Goal: Task Accomplishment & Management: Manage account settings

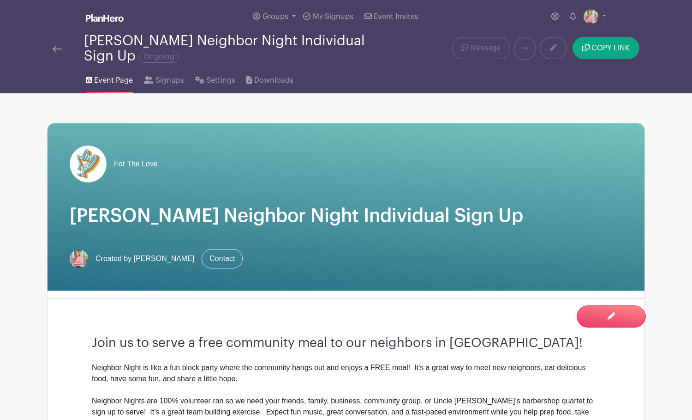
scroll to position [1, 0]
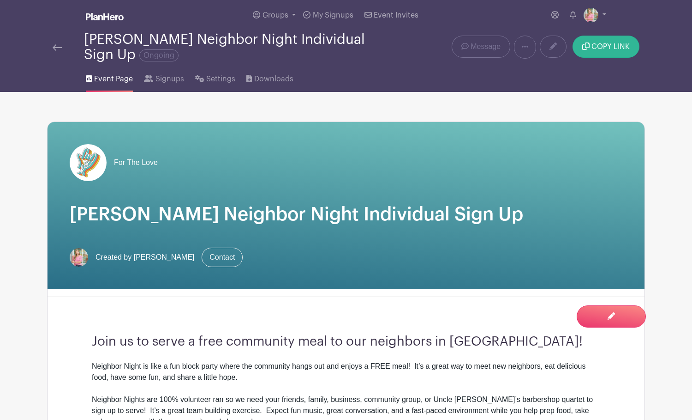
click at [606, 46] on span "COPY LINK" at bounding box center [611, 46] width 38 height 7
click at [57, 48] on img at bounding box center [57, 47] width 9 height 6
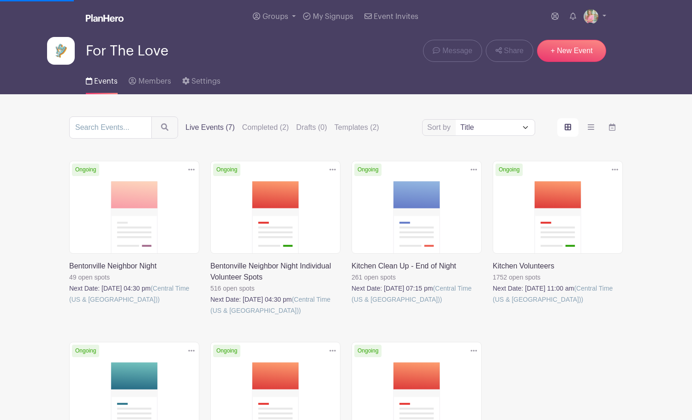
scroll to position [30, 0]
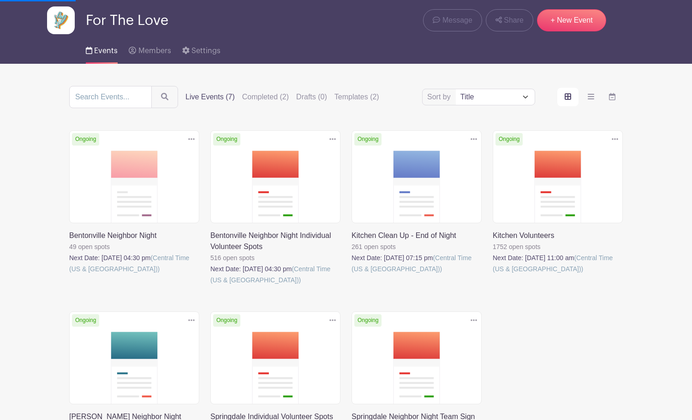
click at [210, 285] on link at bounding box center [210, 285] width 0 height 0
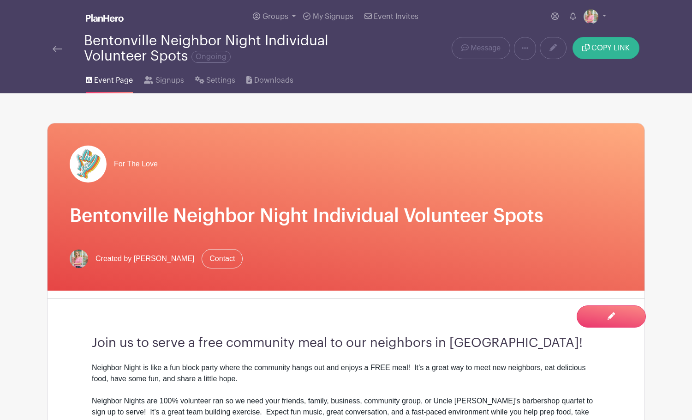
click at [602, 50] on span "COPY LINK" at bounding box center [611, 47] width 38 height 7
click at [56, 48] on img at bounding box center [57, 49] width 9 height 6
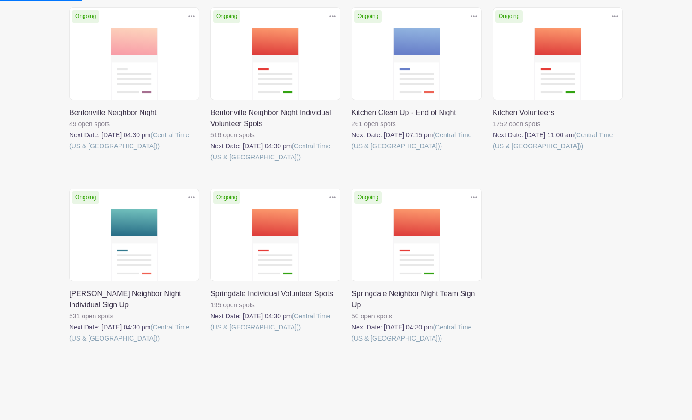
scroll to position [154, 0]
click at [210, 332] on link at bounding box center [210, 332] width 0 height 0
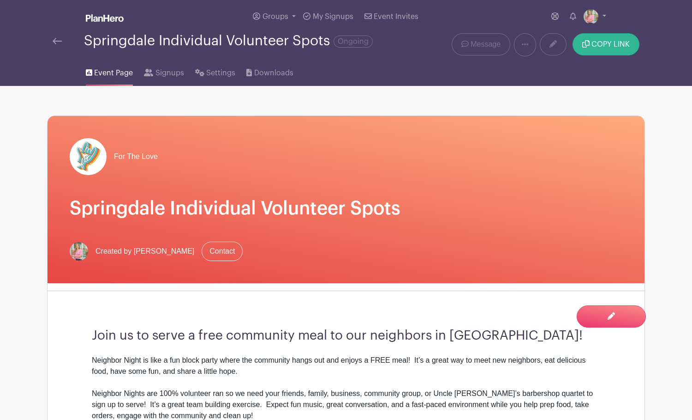
click at [605, 43] on span "COPY LINK" at bounding box center [611, 44] width 38 height 7
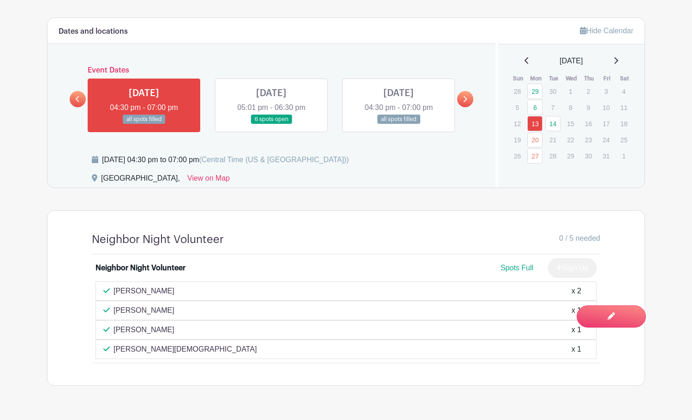
scroll to position [503, 0]
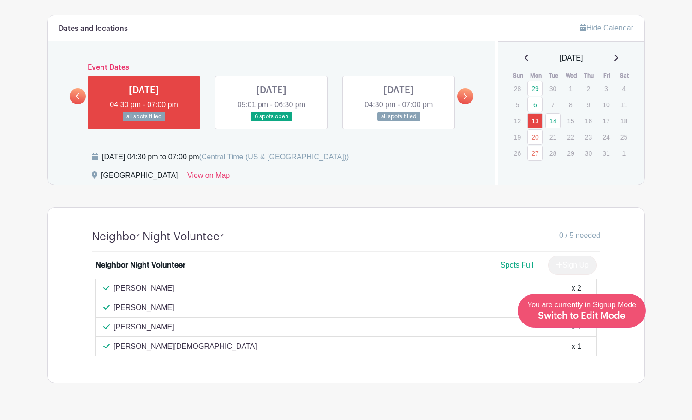
click at [597, 316] on span "Switch to Edit Mode" at bounding box center [582, 315] width 88 height 9
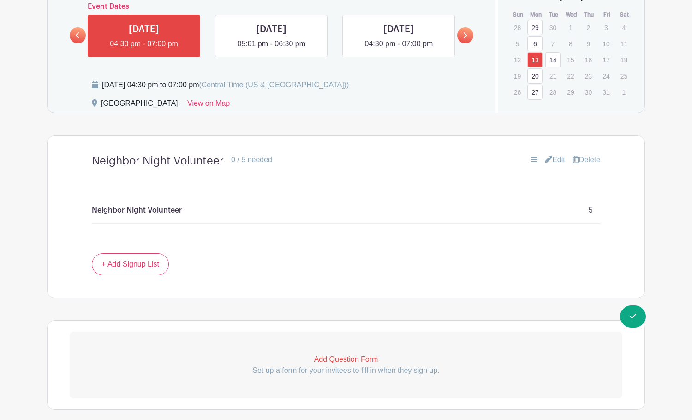
scroll to position [592, 0]
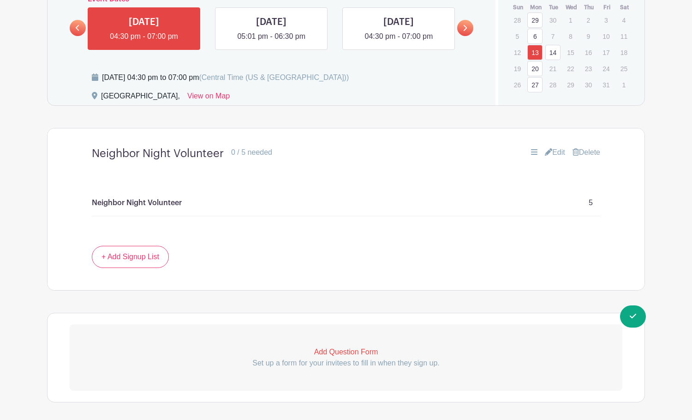
click at [553, 152] on link "Edit" at bounding box center [555, 152] width 20 height 11
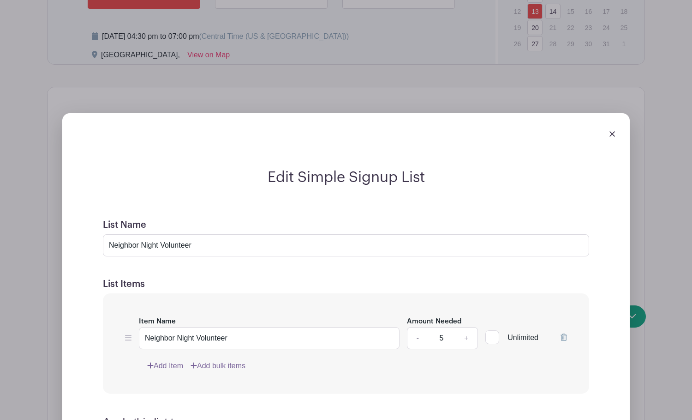
scroll to position [647, 0]
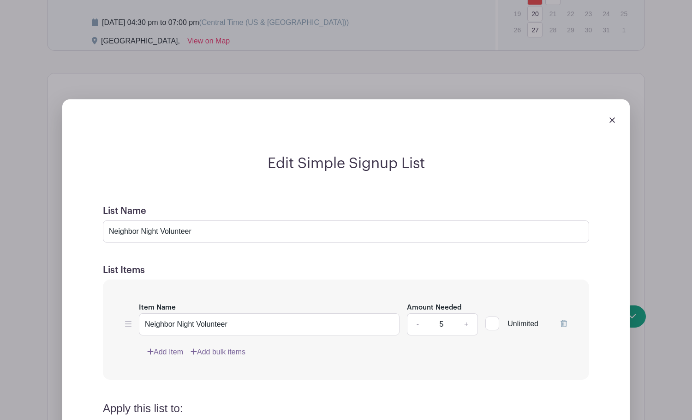
click at [466, 327] on link "+" at bounding box center [466, 324] width 23 height 22
type input "6"
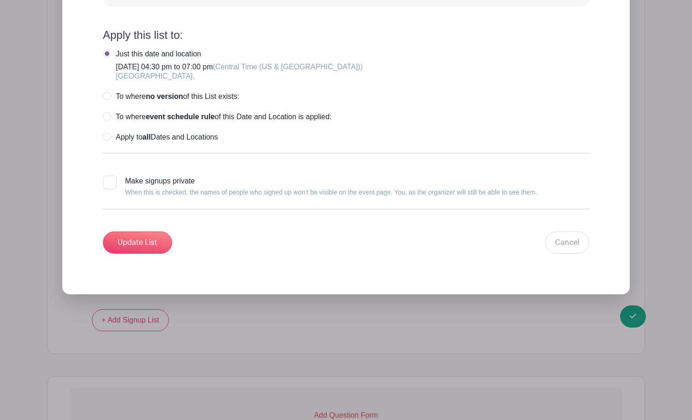
scroll to position [1048, 0]
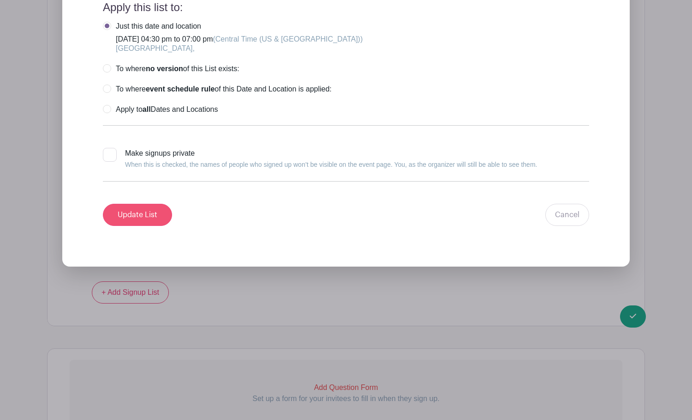
click at [153, 216] on input "Update List" at bounding box center [137, 215] width 69 height 22
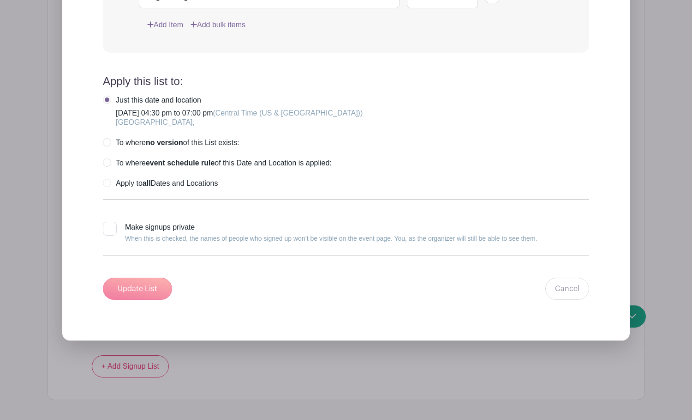
scroll to position [632, 0]
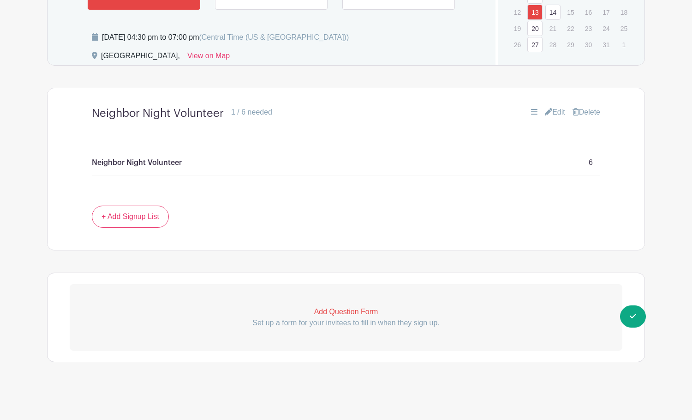
click at [535, 29] on link "20" at bounding box center [535, 28] width 15 height 15
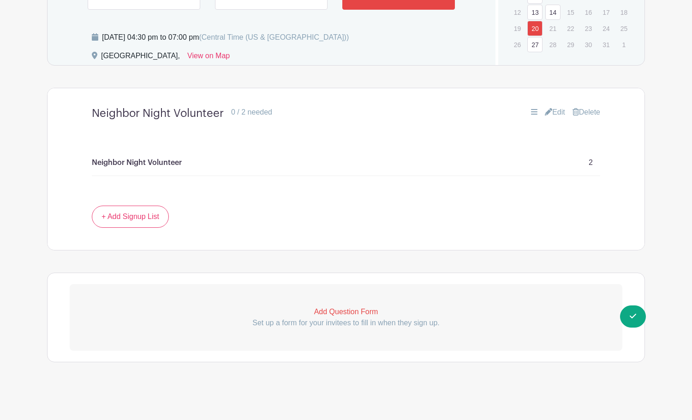
click at [557, 110] on link "Edit" at bounding box center [555, 112] width 20 height 11
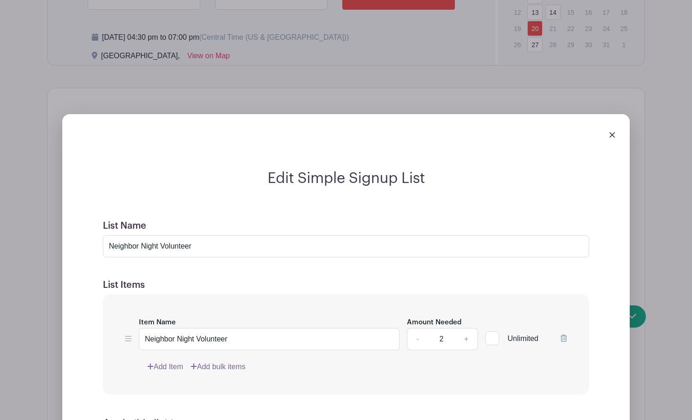
click at [467, 340] on link "+" at bounding box center [466, 339] width 23 height 22
type input "4"
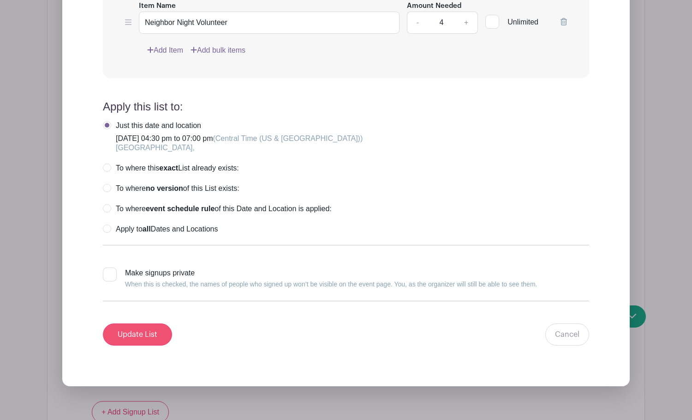
click at [151, 333] on input "Update List" at bounding box center [137, 334] width 69 height 22
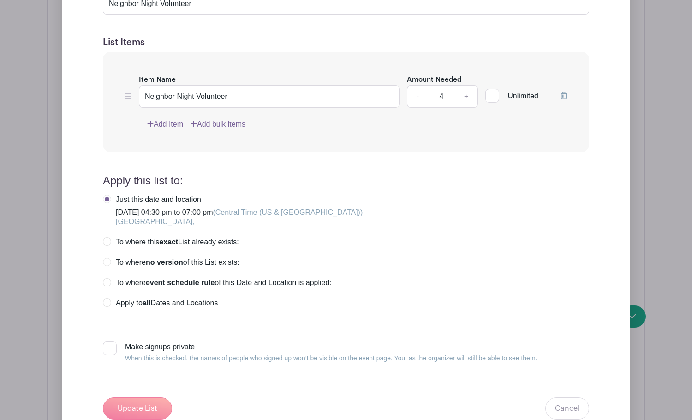
scroll to position [632, 0]
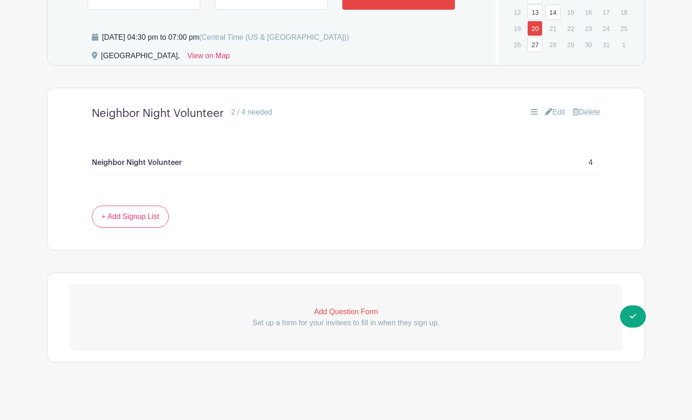
click at [535, 45] on link "27" at bounding box center [535, 44] width 15 height 15
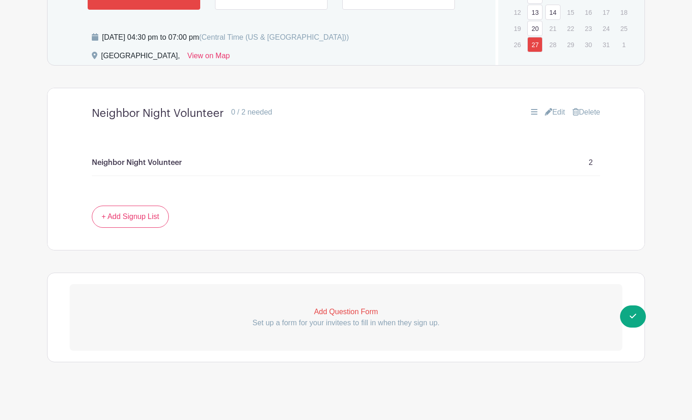
click at [556, 110] on link "Edit" at bounding box center [555, 112] width 20 height 11
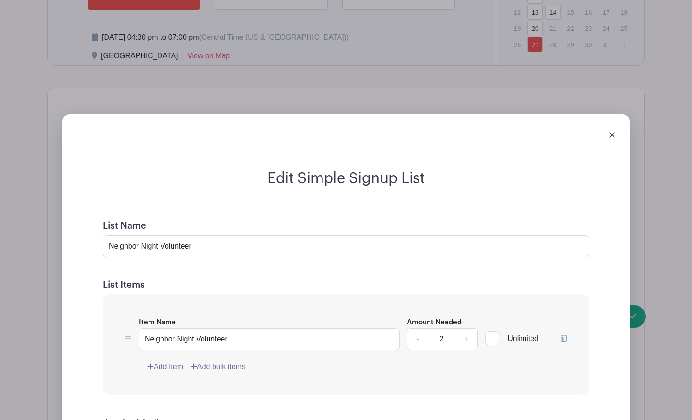
scroll to position [772, 0]
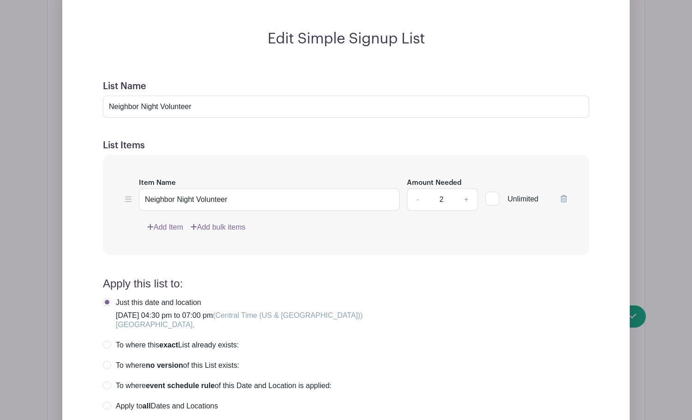
click at [467, 200] on link "+" at bounding box center [466, 199] width 23 height 22
type input "4"
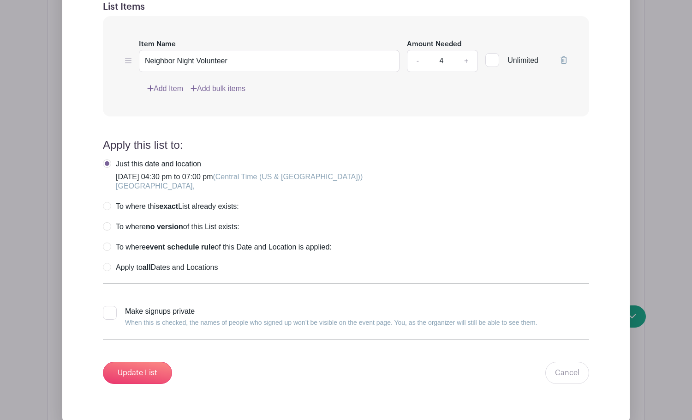
scroll to position [1023, 0]
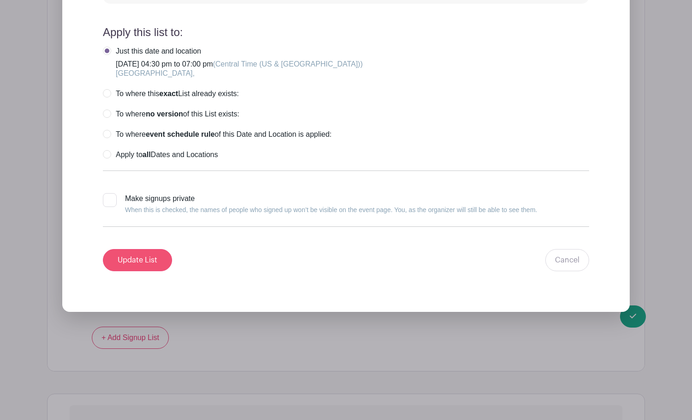
click at [124, 263] on input "Update List" at bounding box center [137, 260] width 69 height 22
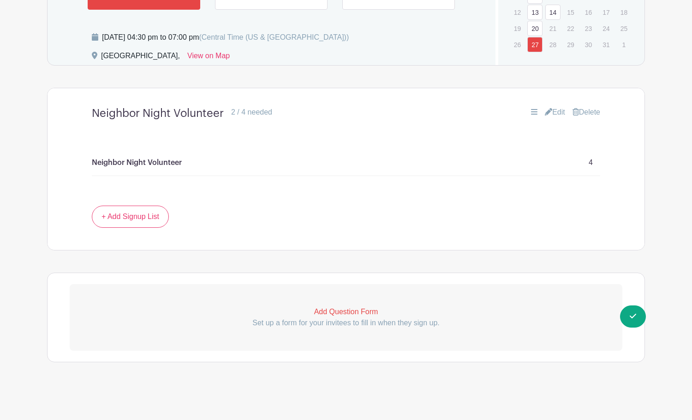
scroll to position [632, 0]
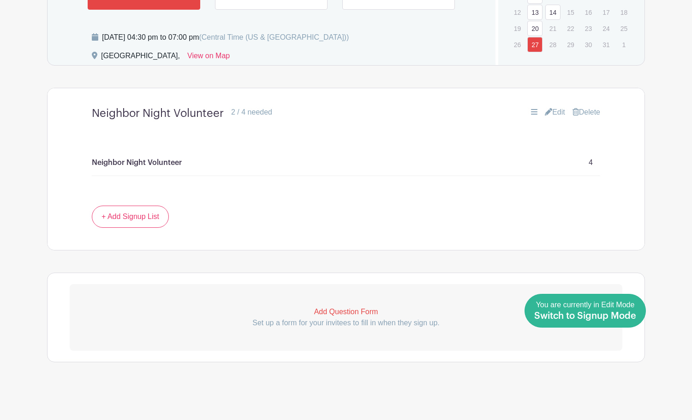
click at [626, 317] on span "Switch to Signup Mode" at bounding box center [586, 315] width 102 height 9
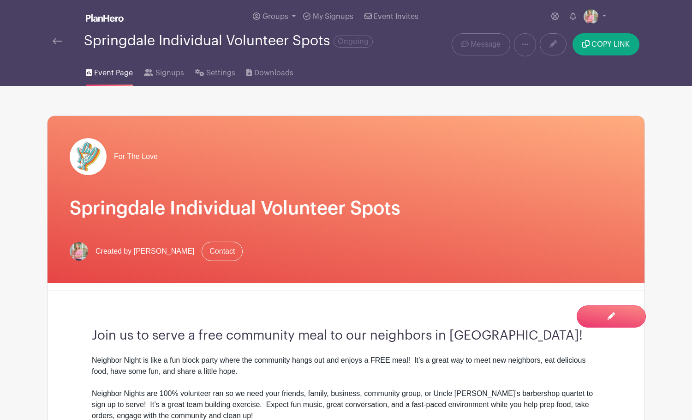
click at [54, 40] on img at bounding box center [57, 41] width 9 height 6
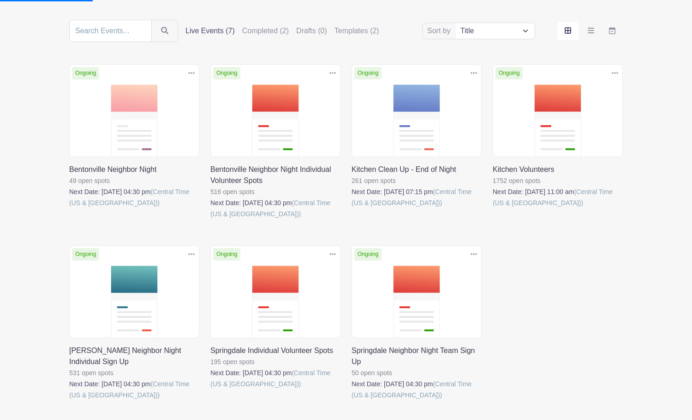
click at [210, 389] on link at bounding box center [210, 389] width 0 height 0
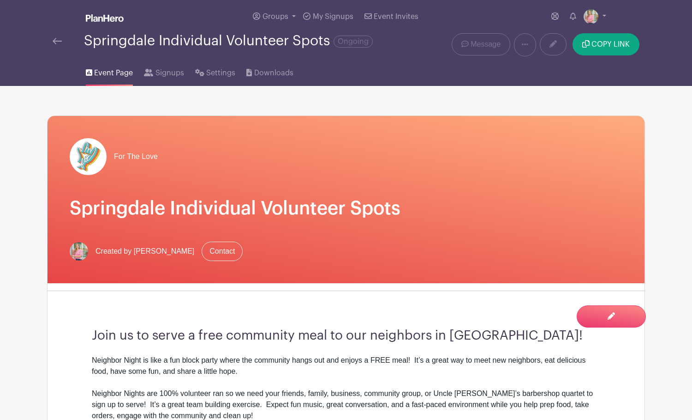
click at [56, 42] on img at bounding box center [57, 41] width 9 height 6
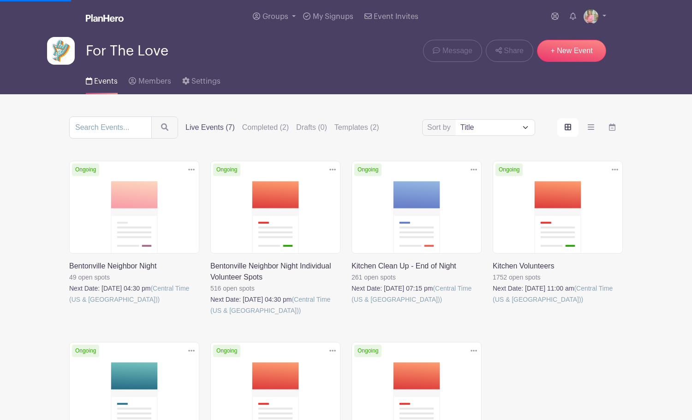
click at [210, 316] on link at bounding box center [210, 316] width 0 height 0
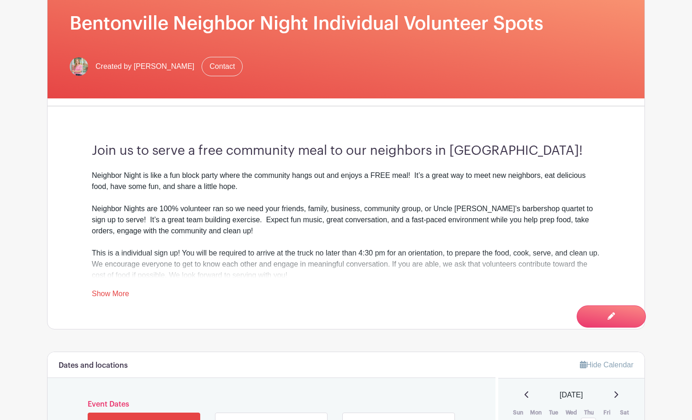
scroll to position [192, 0]
click at [115, 295] on link "Show More" at bounding box center [110, 295] width 37 height 12
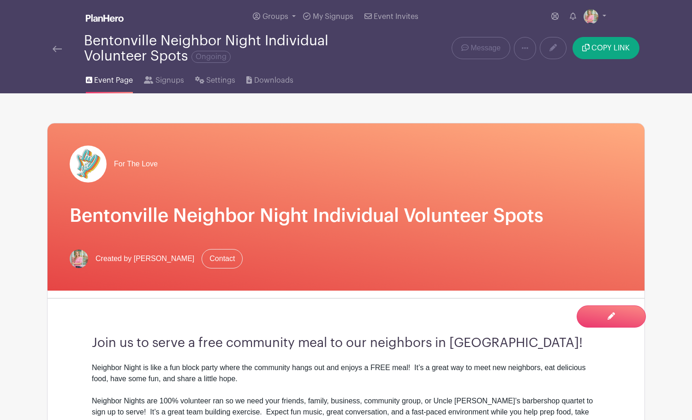
scroll to position [0, 0]
click at [57, 47] on img at bounding box center [57, 49] width 9 height 6
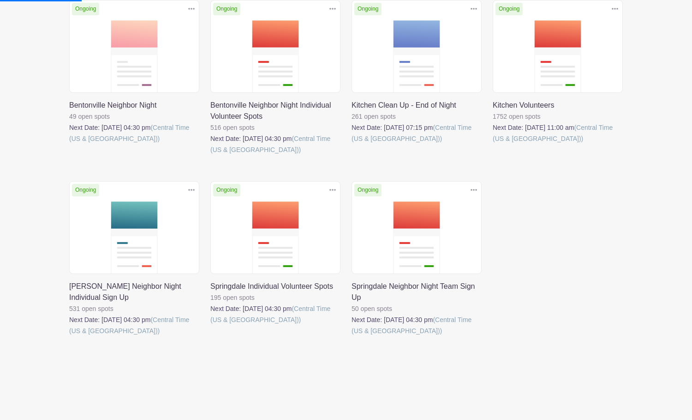
click at [69, 336] on link at bounding box center [69, 336] width 0 height 0
